Goal: Task Accomplishment & Management: Use online tool/utility

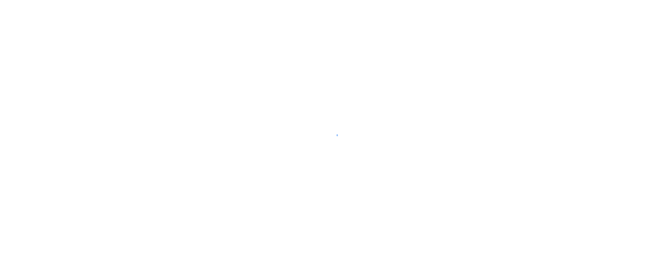
click at [448, 135] on div at bounding box center [324, 140] width 649 height 280
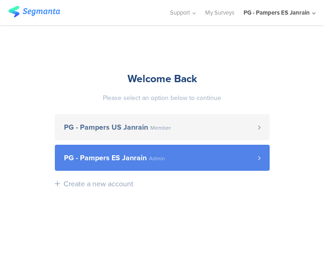
click at [149, 165] on link "PG - Pampers ES Janrain Admin" at bounding box center [162, 158] width 215 height 26
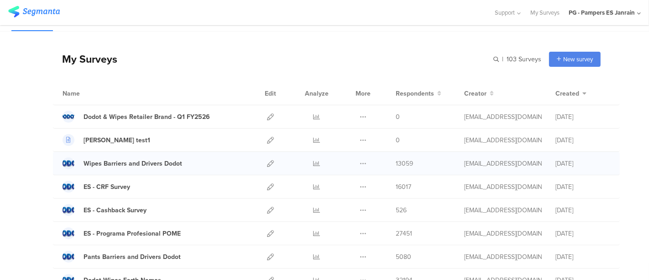
scroll to position [18, 0]
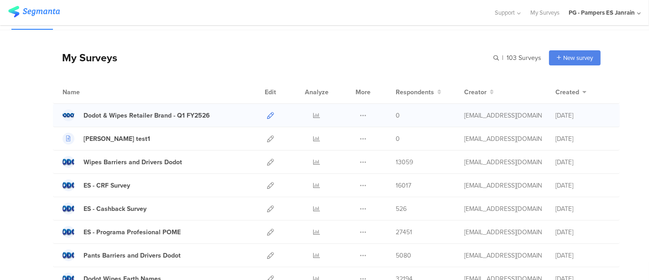
click at [267, 116] on icon at bounding box center [270, 115] width 7 height 7
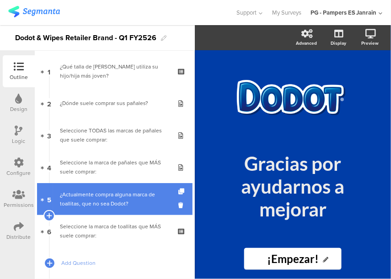
click at [78, 210] on link "5 ¿Actualmente compra alguna marca de toallitas, que no sea Dodot?" at bounding box center [114, 199] width 155 height 32
